Goal: Information Seeking & Learning: Understand process/instructions

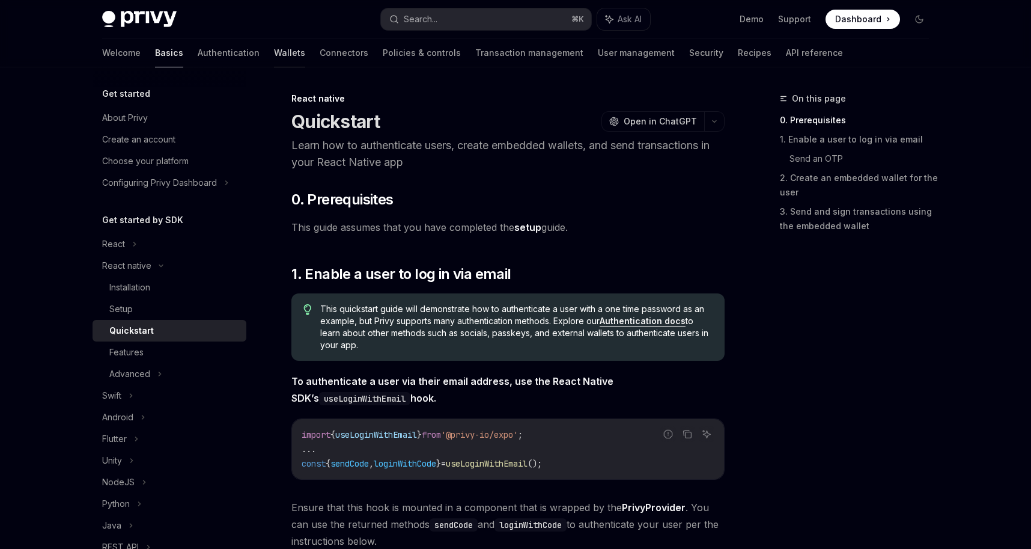
click at [274, 50] on link "Wallets" at bounding box center [289, 52] width 31 height 29
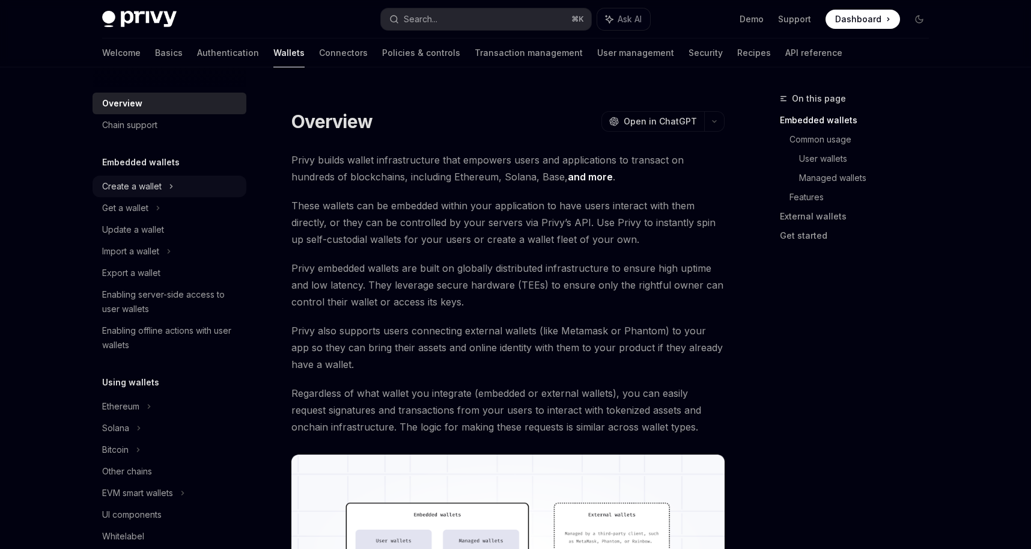
click at [127, 189] on div "Create a wallet" at bounding box center [131, 186] width 59 height 14
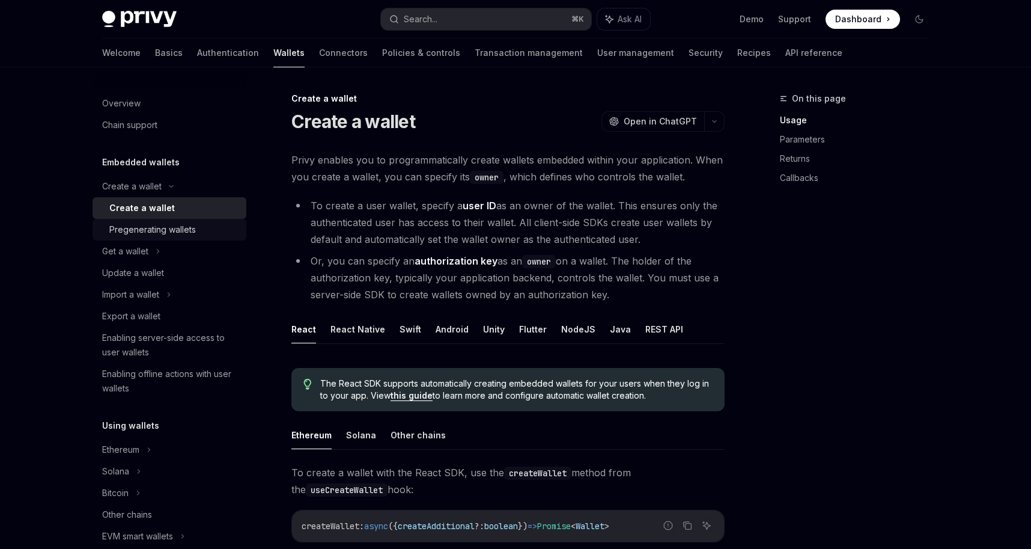
click at [141, 230] on div "Pregenerating wallets" at bounding box center [152, 229] width 87 height 14
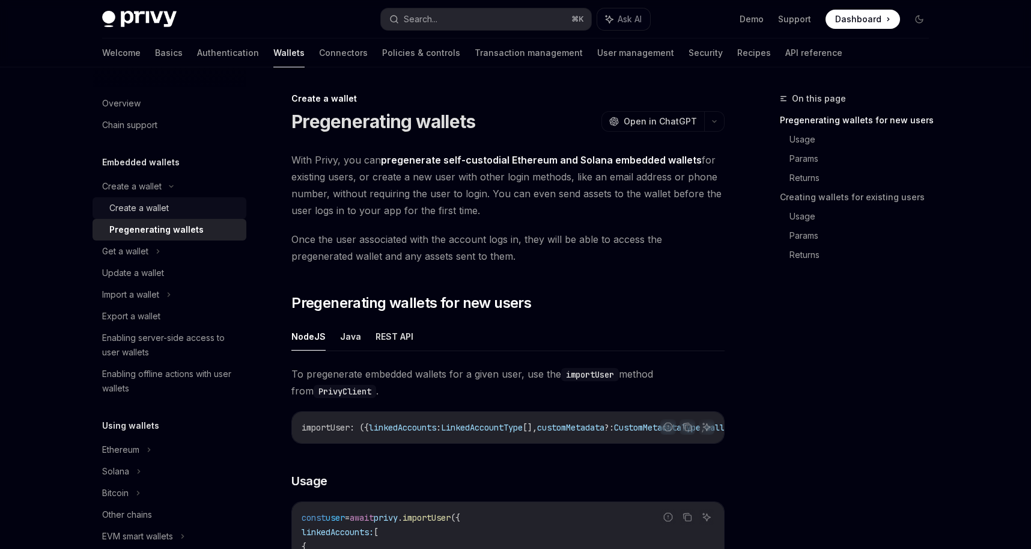
click at [141, 210] on div "Create a wallet" at bounding box center [138, 208] width 59 height 14
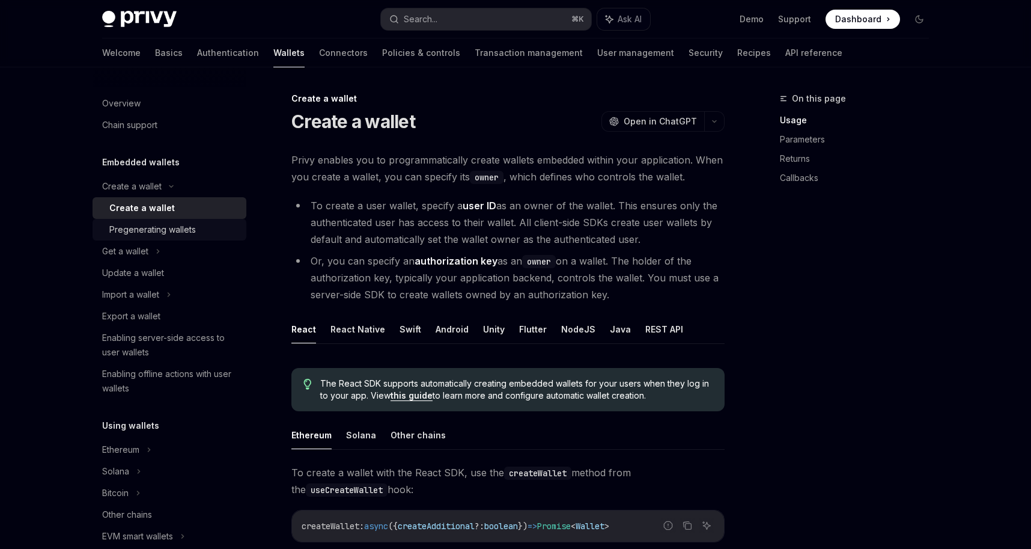
click at [146, 231] on div "Pregenerating wallets" at bounding box center [152, 229] width 87 height 14
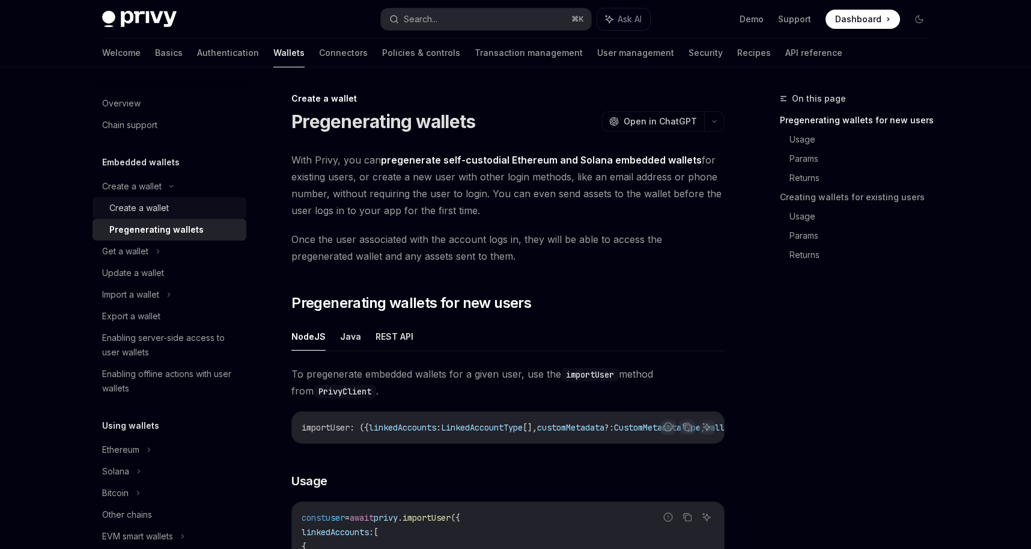
click at [143, 216] on link "Create a wallet" at bounding box center [170, 208] width 154 height 22
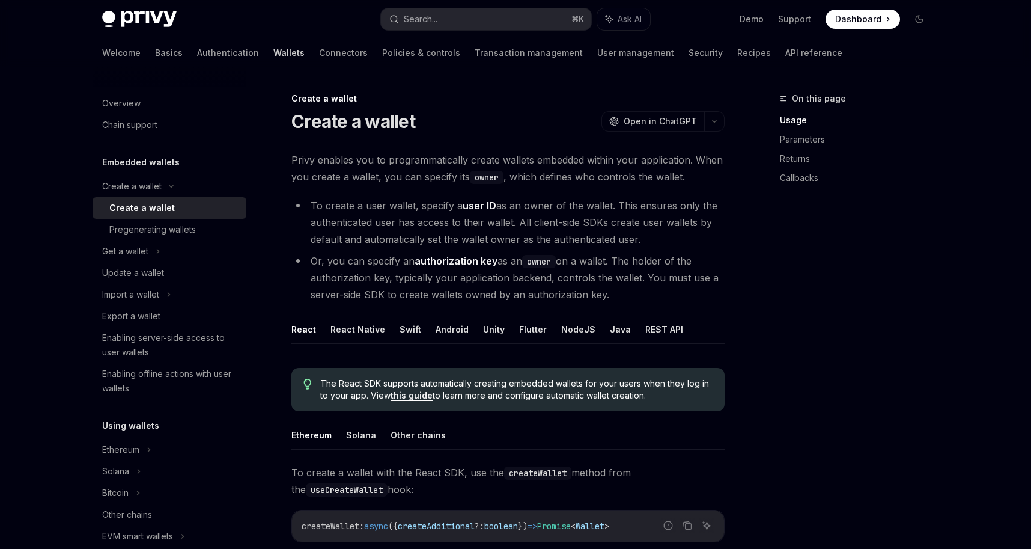
click at [273, 53] on link "Wallets" at bounding box center [288, 52] width 31 height 29
type textarea "*"
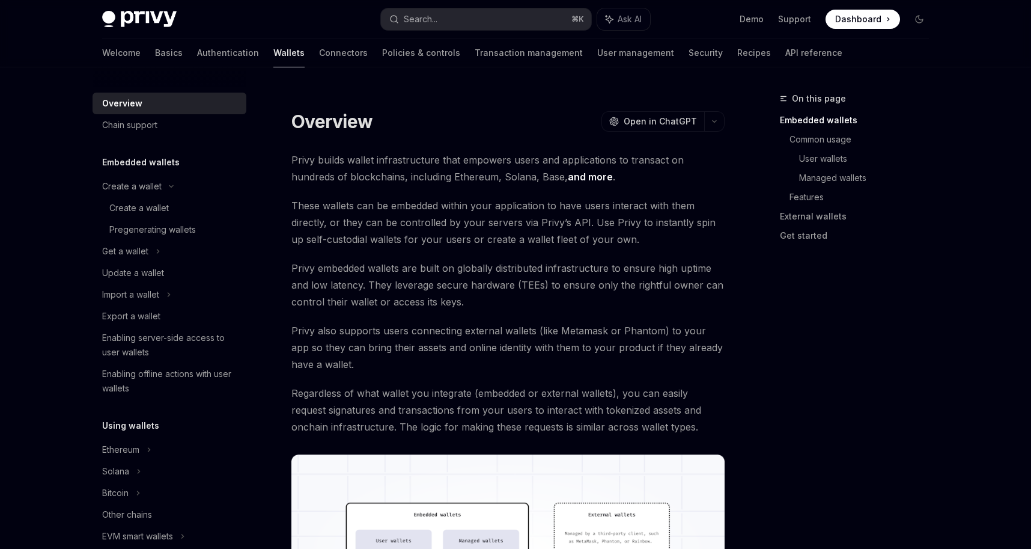
click at [884, 29] on div "Privy Docs home page Search... ⌘ K Ask AI Demo Support Dashboard Dashboard Sear…" at bounding box center [515, 19] width 827 height 38
click at [886, 23] on span at bounding box center [863, 19] width 75 height 19
